Goal: Information Seeking & Learning: Find specific fact

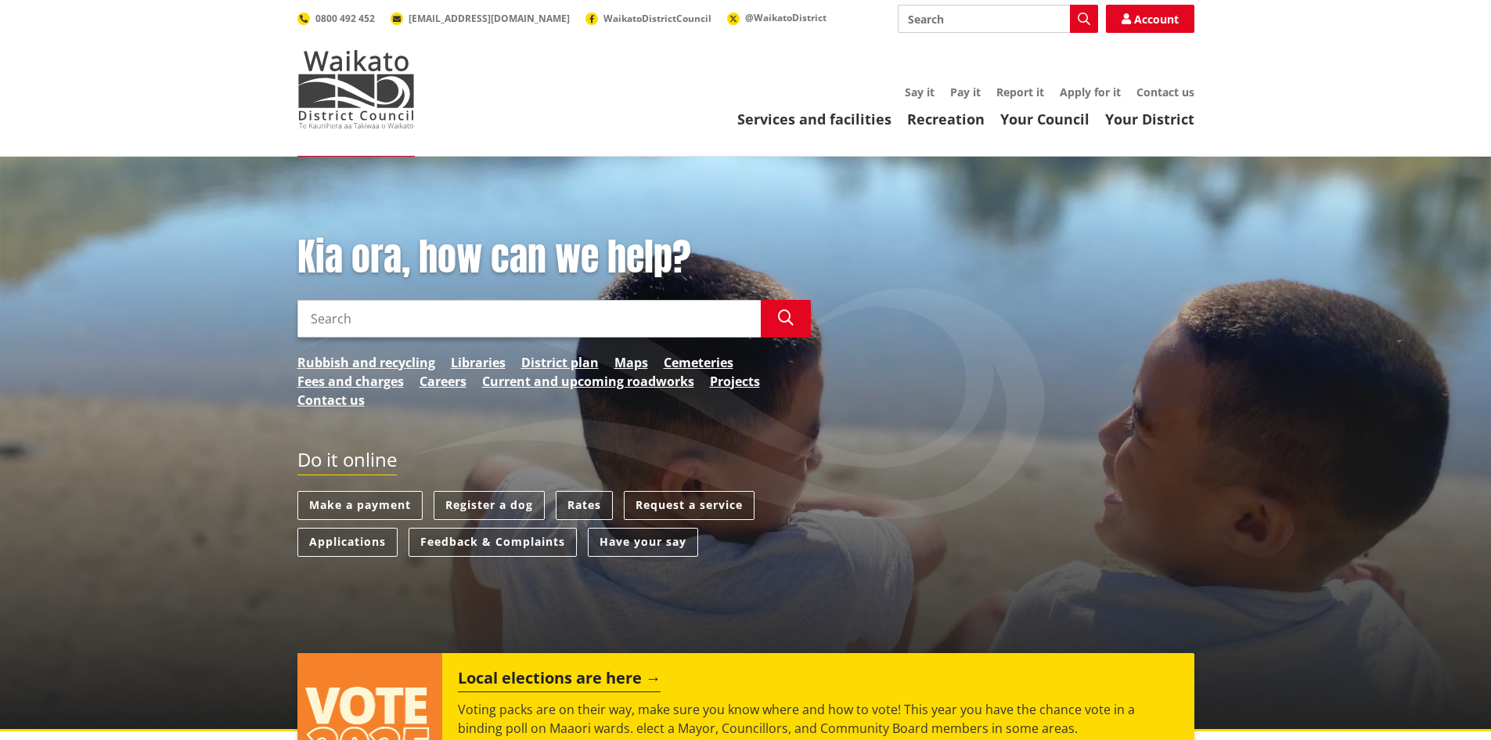
click at [575, 502] on link "Rates" at bounding box center [584, 505] width 57 height 29
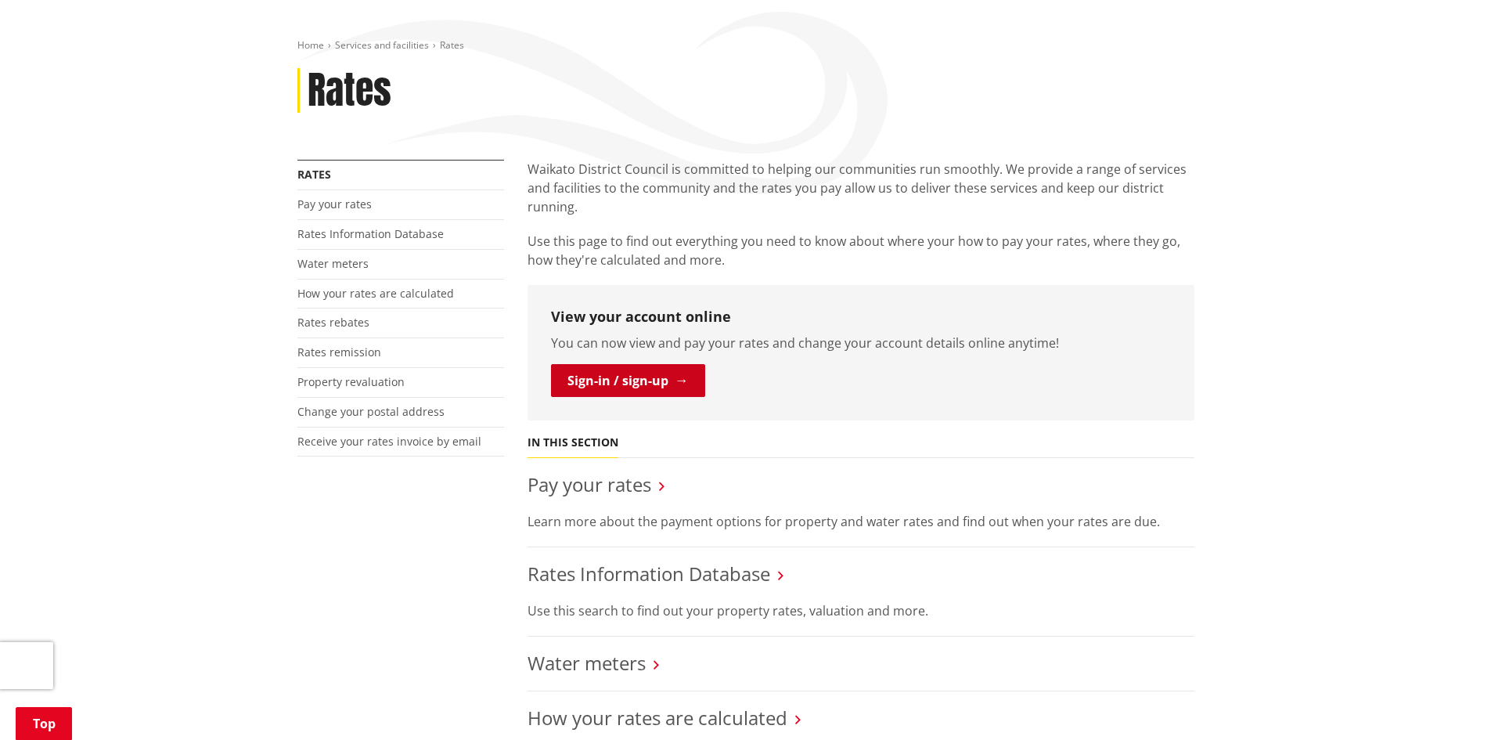
scroll to position [235, 0]
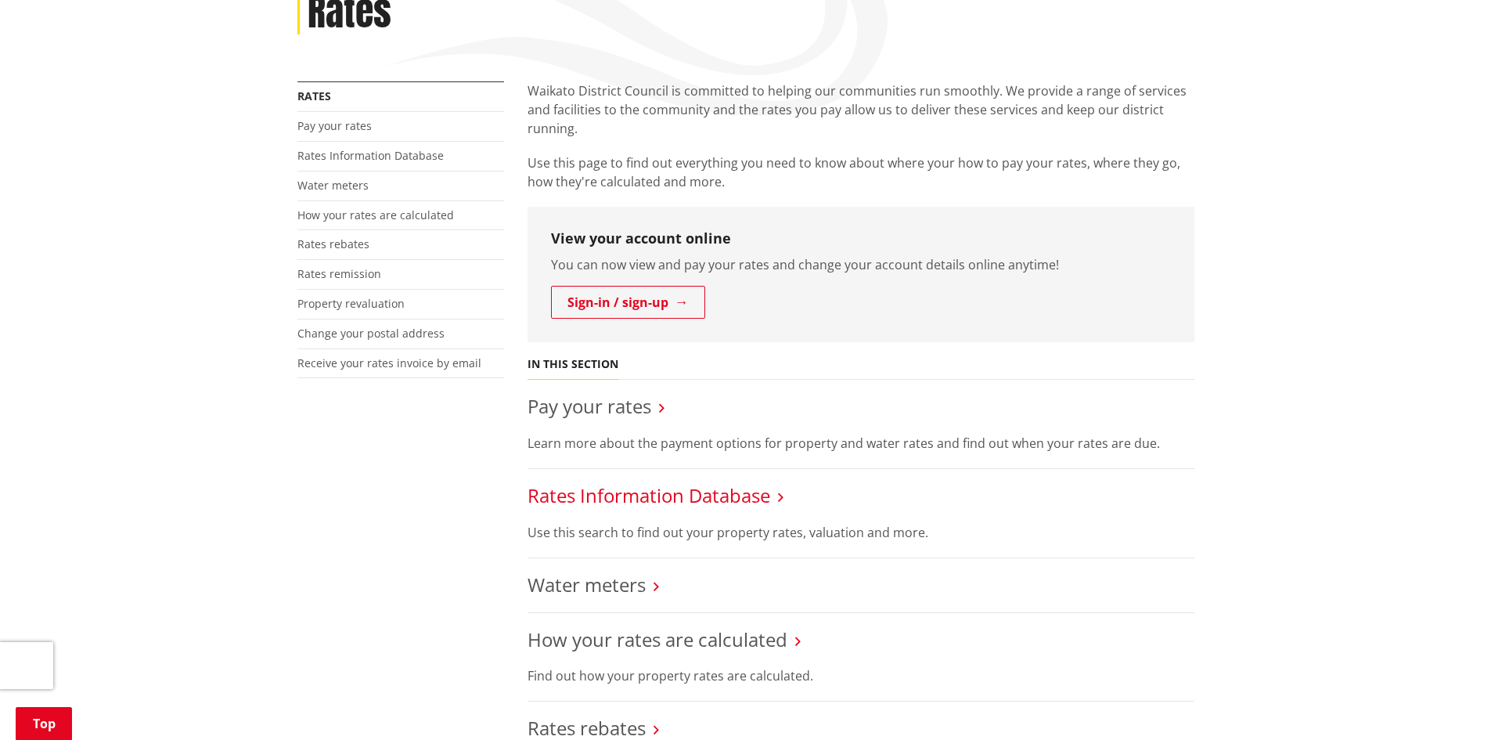
click at [593, 495] on link "Rates Information Database" at bounding box center [649, 495] width 243 height 26
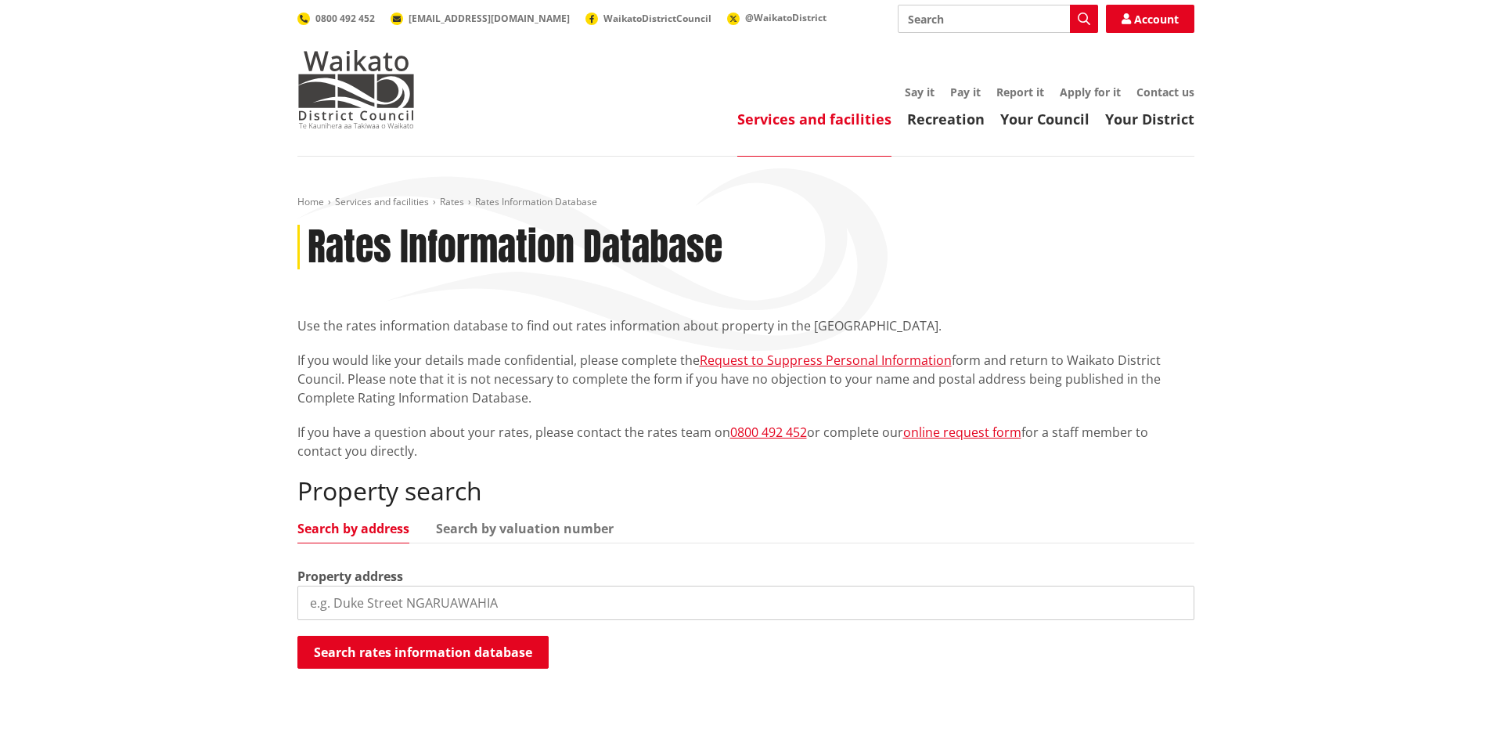
click at [487, 591] on input "search" at bounding box center [745, 602] width 897 height 34
paste input "[STREET_ADDRESS]"
type input "[STREET_ADDRESS]"
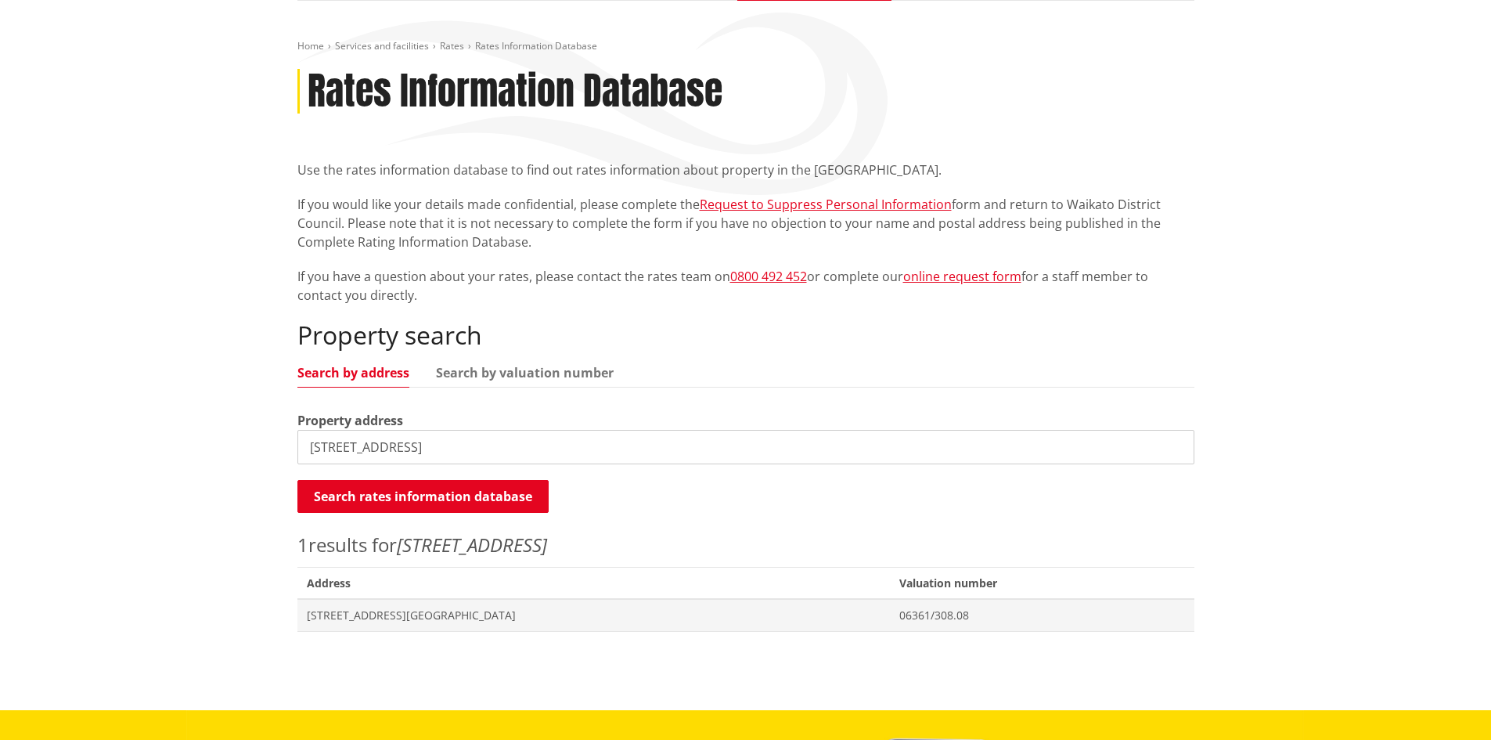
scroll to position [157, 0]
click at [452, 614] on span "[STREET_ADDRESS][GEOGRAPHIC_DATA]" at bounding box center [594, 615] width 575 height 16
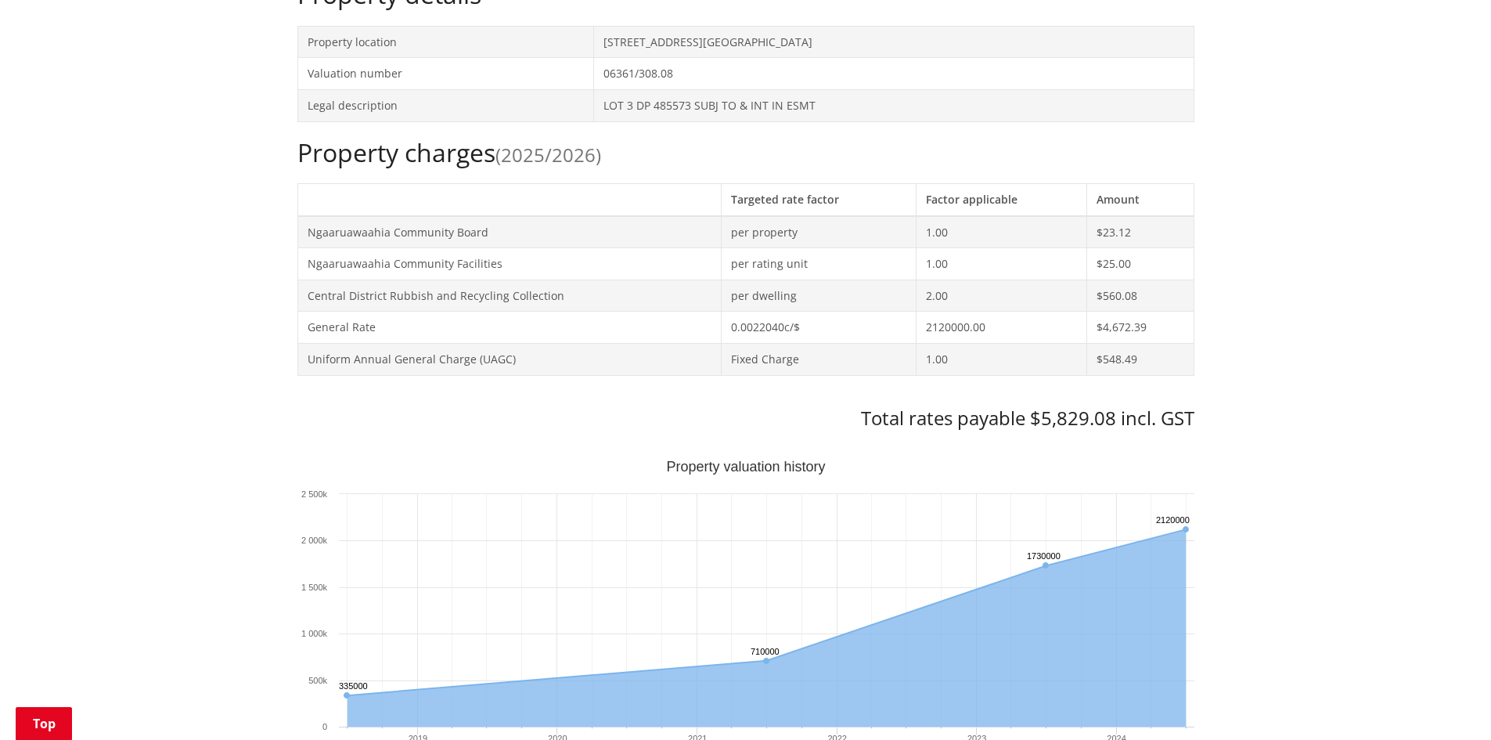
scroll to position [548, 0]
click at [20, 301] on div "Home Services and facilities Rates Rates Information Database Rates Information…" at bounding box center [745, 658] width 1491 height 2098
